Goal: Task Accomplishment & Management: Use online tool/utility

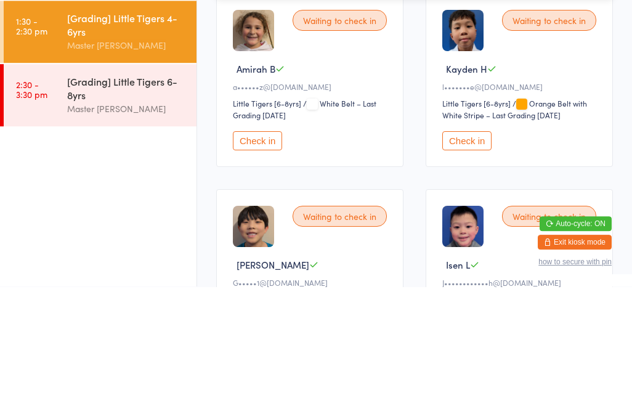
type input "Mia"
click at [411, 46] on div "[PERSON_NAME] c•••••••••c@[DOMAIN_NAME] Check in" at bounding box center [415, 39] width 396 height 28
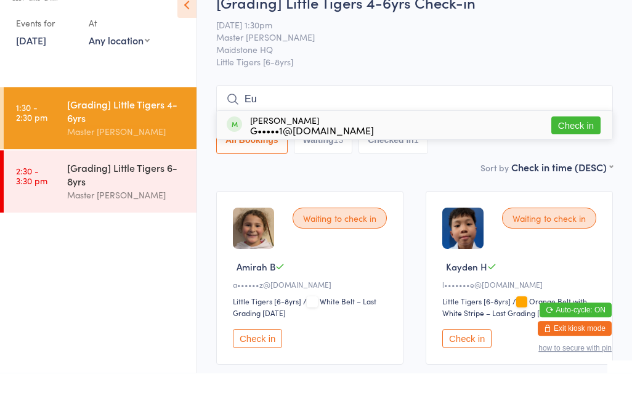
type input "Eu"
click at [565, 142] on button "Check in" at bounding box center [576, 151] width 49 height 18
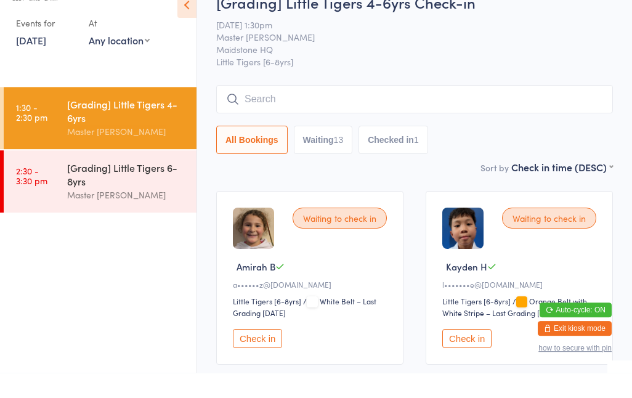
scroll to position [25, 0]
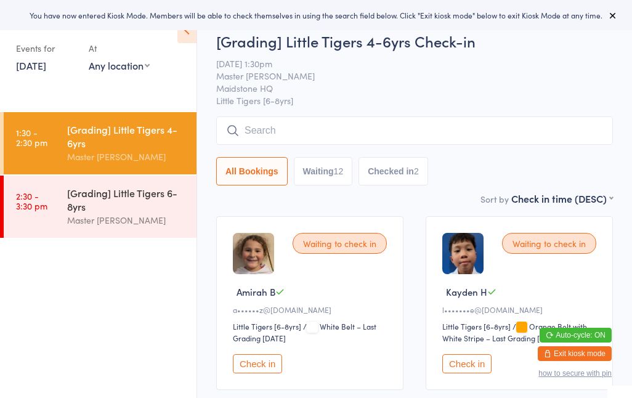
click at [77, 225] on div "Master [PERSON_NAME]" at bounding box center [126, 220] width 119 height 14
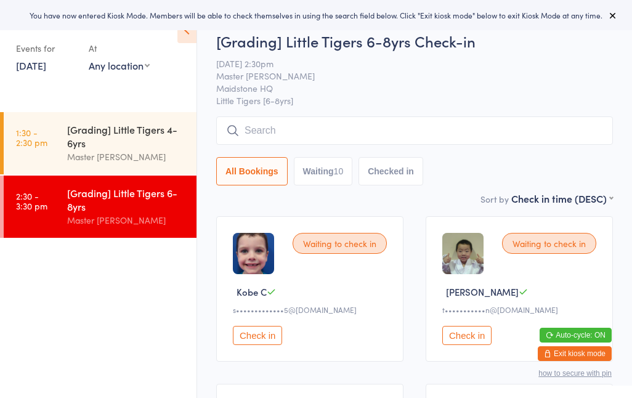
click at [240, 137] on input "search" at bounding box center [414, 131] width 397 height 28
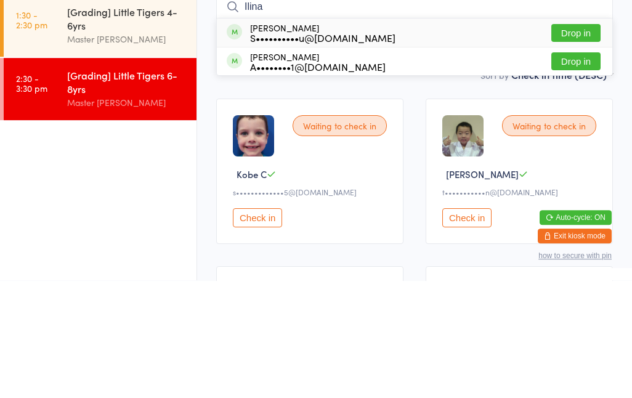
type input "Ilina"
click at [565, 142] on button "Drop in" at bounding box center [576, 151] width 49 height 18
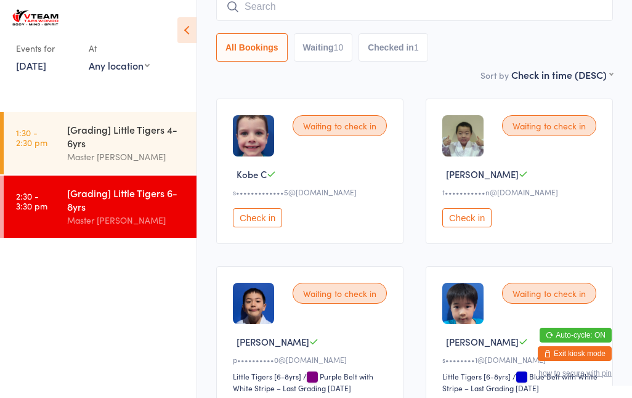
click at [285, 1] on input "search" at bounding box center [414, 7] width 397 height 28
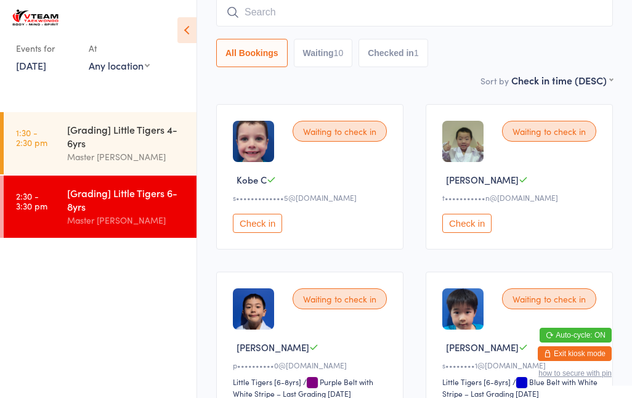
scroll to position [111, 0]
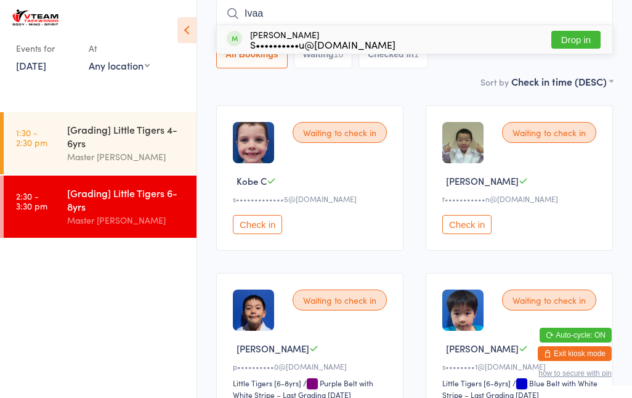
type input "Ivaa"
click at [573, 36] on button "Drop in" at bounding box center [576, 40] width 49 height 18
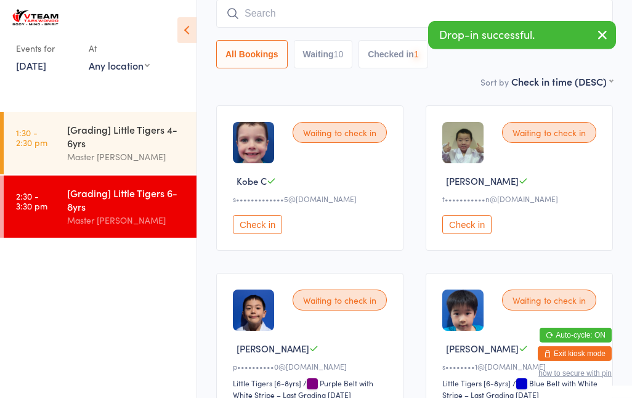
scroll to position [112, 0]
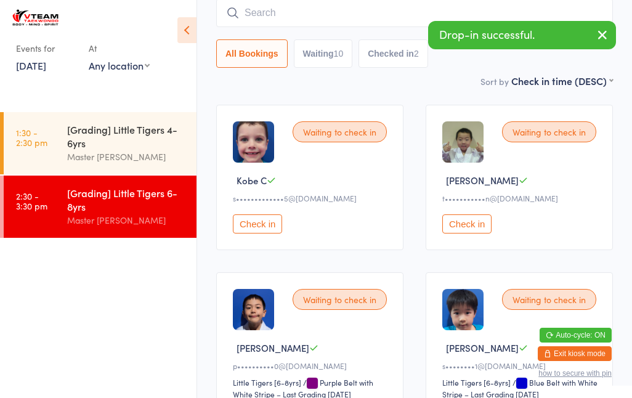
click at [374, 20] on input "search" at bounding box center [414, 13] width 397 height 28
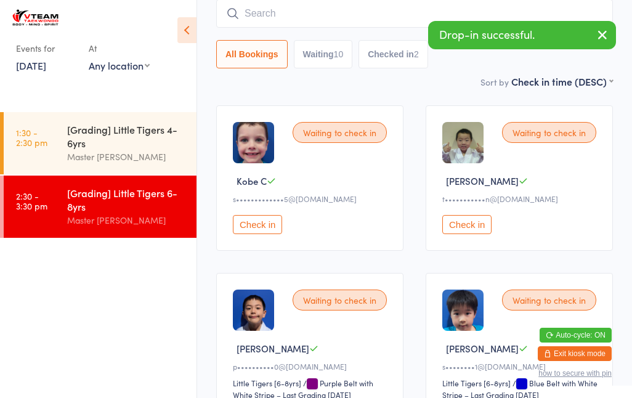
type input "N"
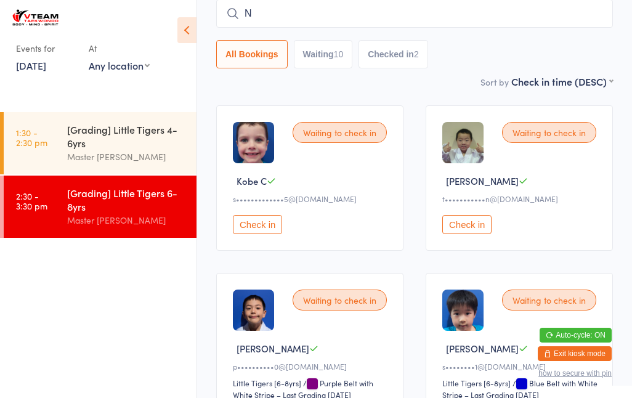
click at [104, 121] on div "[Grading] Little Tigers 4-6yrs Master [PERSON_NAME]" at bounding box center [131, 143] width 129 height 62
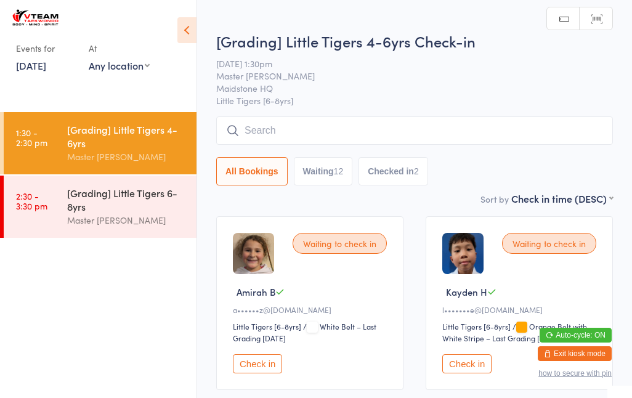
click at [486, 131] on input "search" at bounding box center [414, 131] width 397 height 28
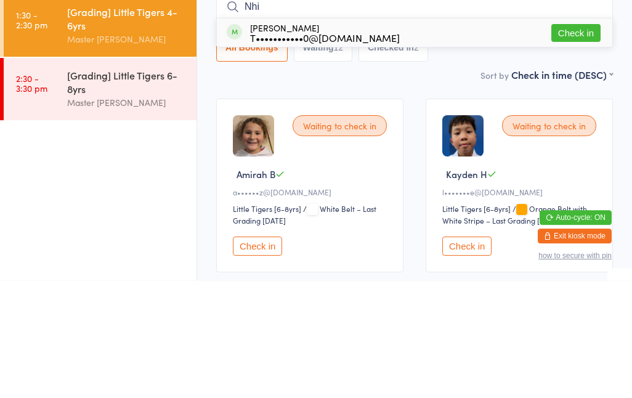
type input "Nhi"
click at [463, 136] on div "[PERSON_NAME] T•••••••••••0@[DOMAIN_NAME] Check in" at bounding box center [415, 150] width 396 height 28
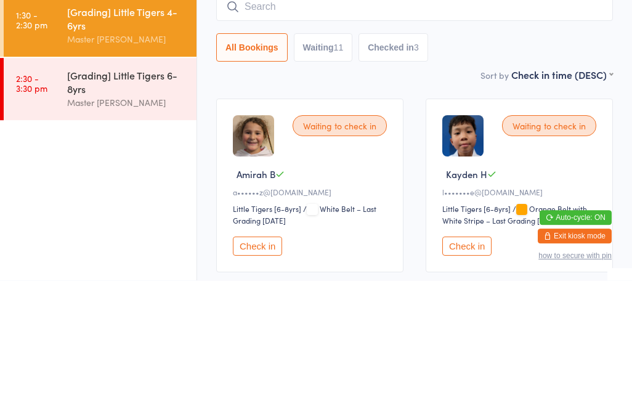
click at [501, 151] on div "All Bookings Waiting 11 Checked in 3" at bounding box center [414, 165] width 397 height 28
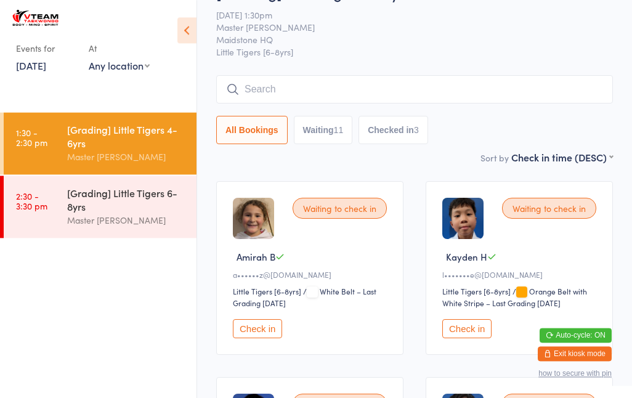
scroll to position [35, 0]
click at [432, 91] on input "search" at bounding box center [414, 89] width 397 height 28
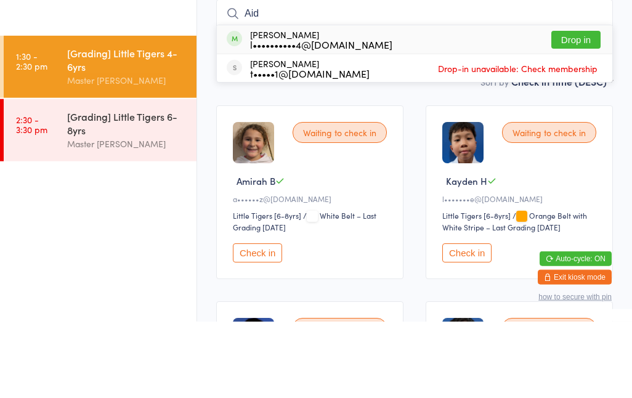
type input "Aid"
click at [578, 107] on button "Drop in" at bounding box center [576, 116] width 49 height 18
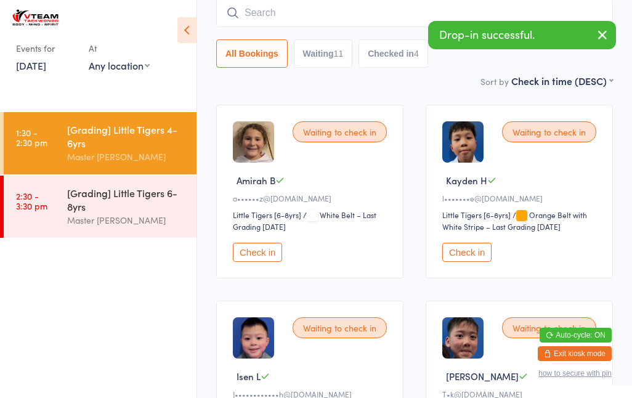
click at [119, 208] on div "[Grading] Little Tigers 6-8yrs" at bounding box center [126, 199] width 119 height 27
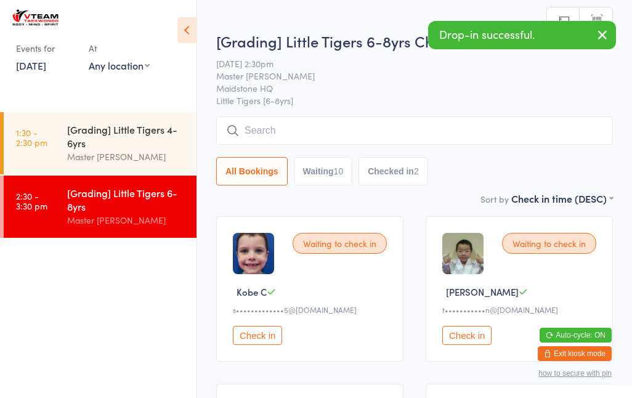
click at [398, 128] on input "search" at bounding box center [414, 131] width 397 height 28
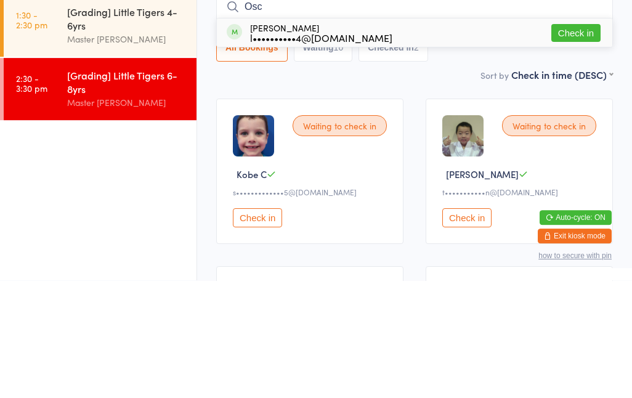
type input "Osc"
click at [577, 142] on button "Check in" at bounding box center [576, 151] width 49 height 18
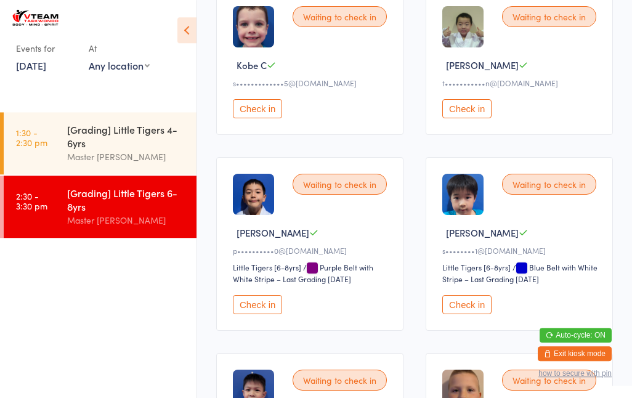
scroll to position [220, 0]
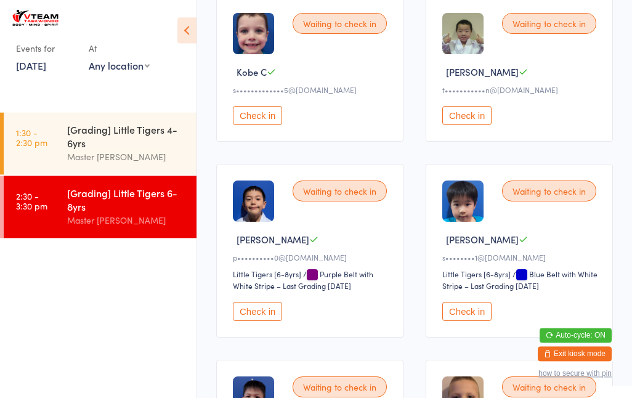
click at [81, 142] on div "[Grading] Little Tigers 4-6yrs" at bounding box center [126, 136] width 119 height 27
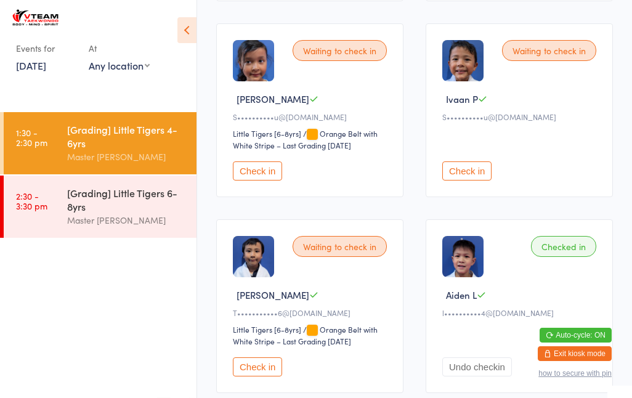
scroll to position [978, 0]
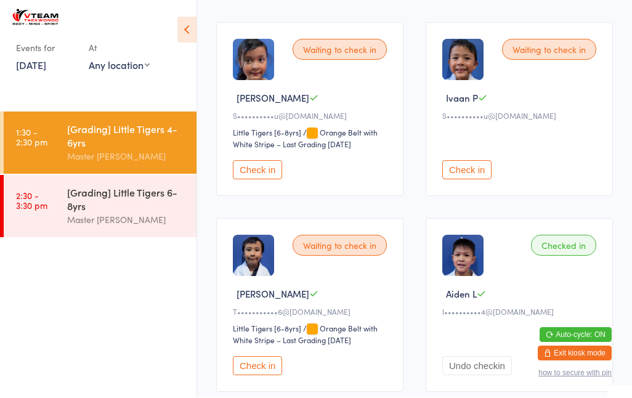
click at [111, 207] on div "[Grading] Little Tigers 6-8yrs" at bounding box center [126, 199] width 119 height 27
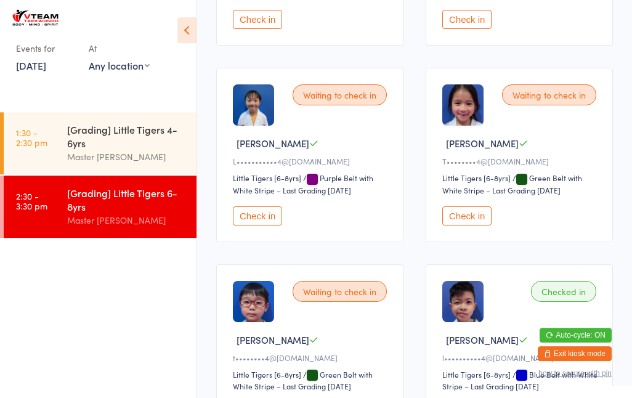
scroll to position [708, 0]
click at [568, 303] on div "Checked in" at bounding box center [563, 292] width 65 height 21
click at [564, 303] on div "Checked in" at bounding box center [563, 292] width 65 height 21
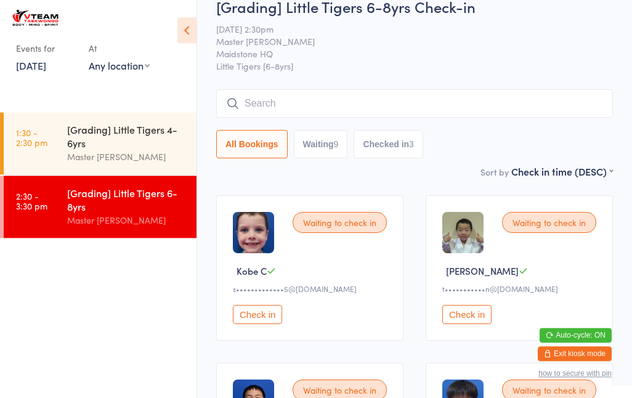
scroll to position [0, 0]
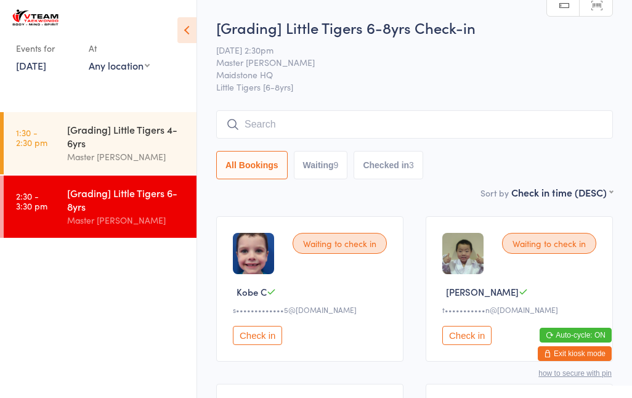
click at [350, 130] on input "search" at bounding box center [414, 124] width 397 height 28
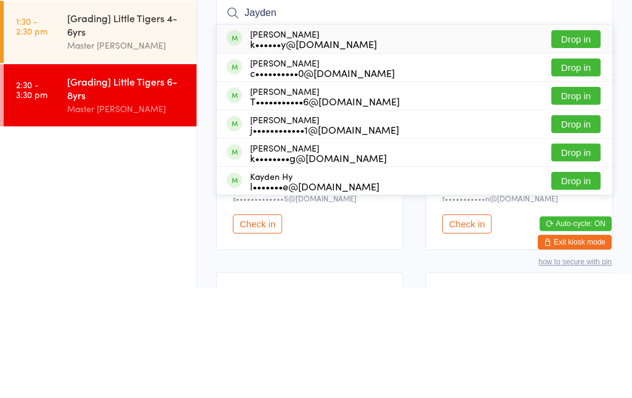
type input "Jayden"
click at [367, 208] on div "T•••••••••••6@[DOMAIN_NAME]" at bounding box center [325, 213] width 150 height 10
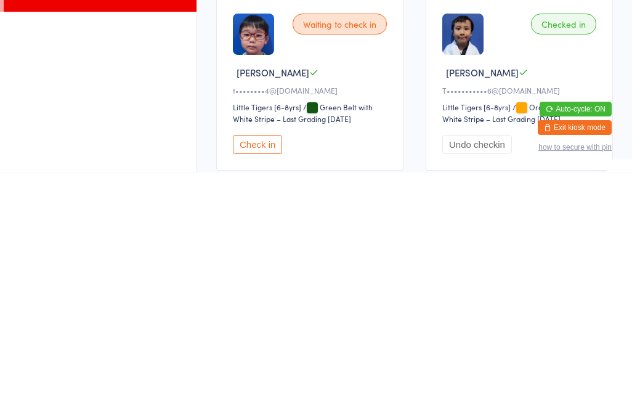
scroll to position [754, 0]
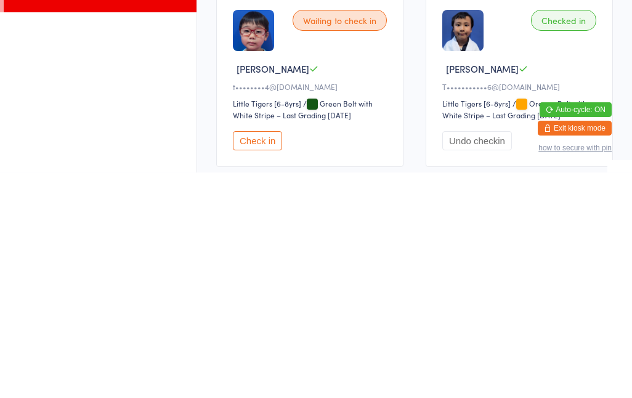
click at [560, 235] on div "Checked in" at bounding box center [563, 245] width 65 height 21
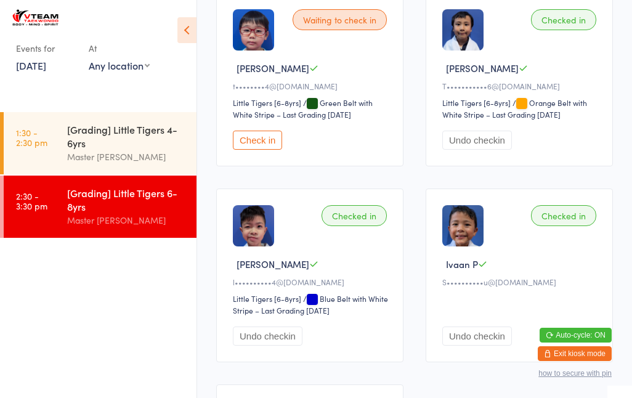
click at [472, 51] on img at bounding box center [463, 29] width 41 height 41
click at [562, 30] on div "Checked in" at bounding box center [563, 19] width 65 height 21
click at [570, 30] on div "Checked in" at bounding box center [563, 19] width 65 height 21
click at [469, 150] on button "Undo checkin" at bounding box center [478, 140] width 70 height 19
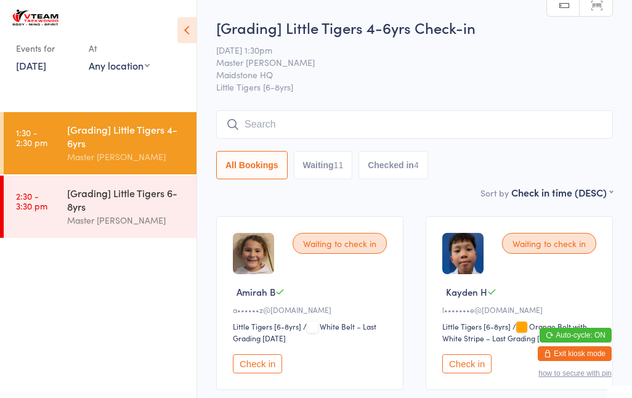
click at [293, 131] on input "search" at bounding box center [414, 124] width 397 height 28
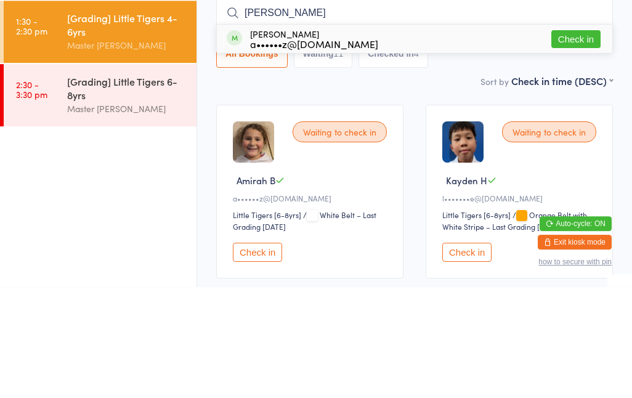
type input "[PERSON_NAME]"
click at [359, 233] on div "Waiting to check in" at bounding box center [340, 243] width 94 height 21
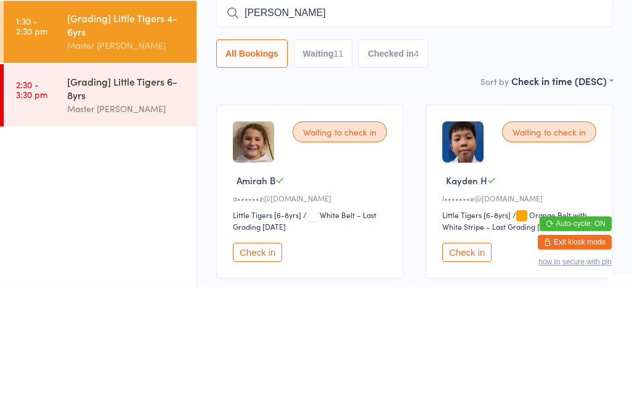
scroll to position [112, 0]
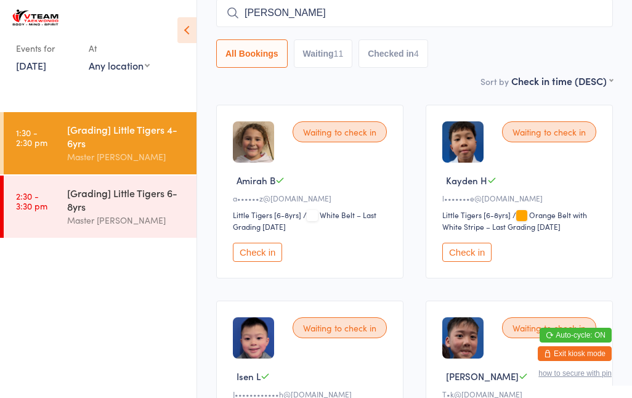
click at [271, 262] on button "Check in" at bounding box center [257, 252] width 49 height 19
